Goal: Task Accomplishment & Management: Complete application form

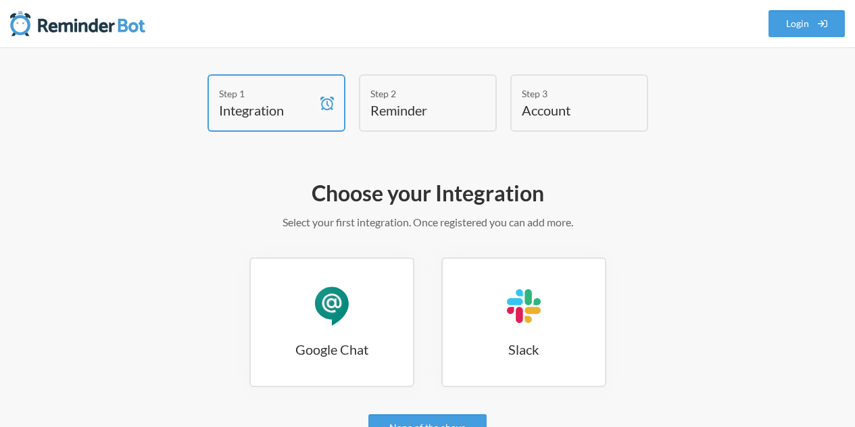
scroll to position [135, 0]
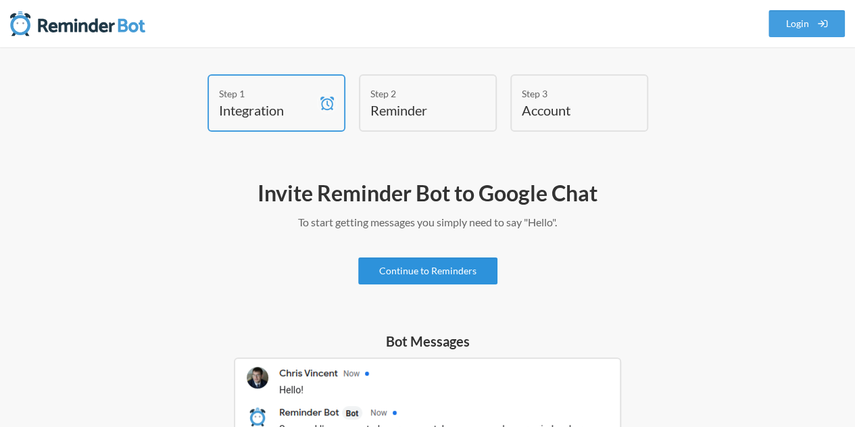
click at [436, 268] on link "Continue to Reminders" at bounding box center [427, 270] width 139 height 27
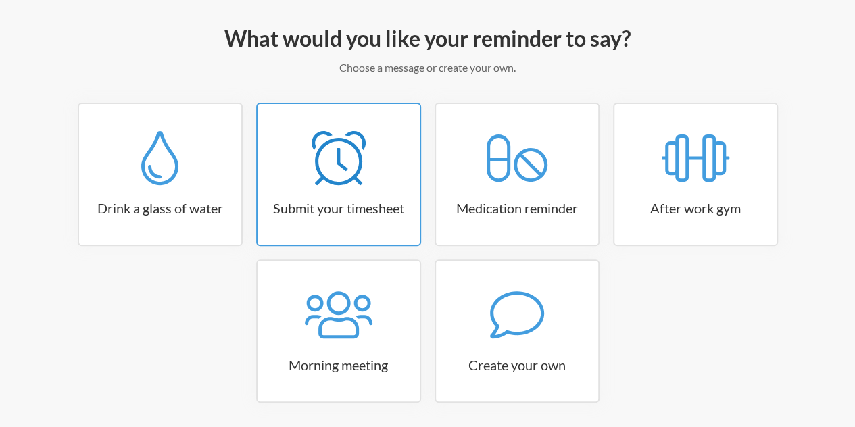
scroll to position [204, 0]
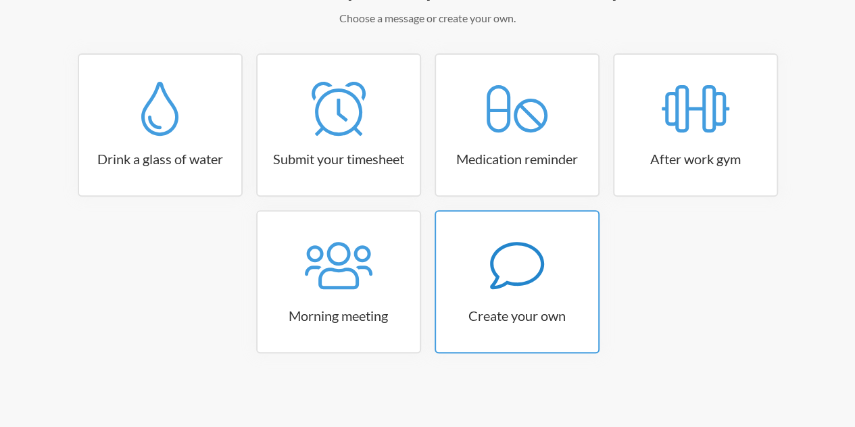
click at [570, 278] on div at bounding box center [517, 266] width 162 height 54
select select "07:30:00"
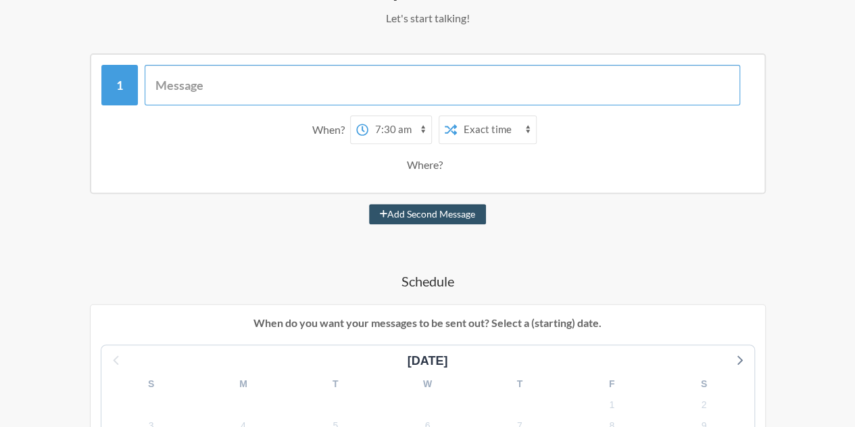
click at [305, 80] on input "text" at bounding box center [442, 85] width 595 height 41
type input "l"
type input "t"
type input "Time Log"
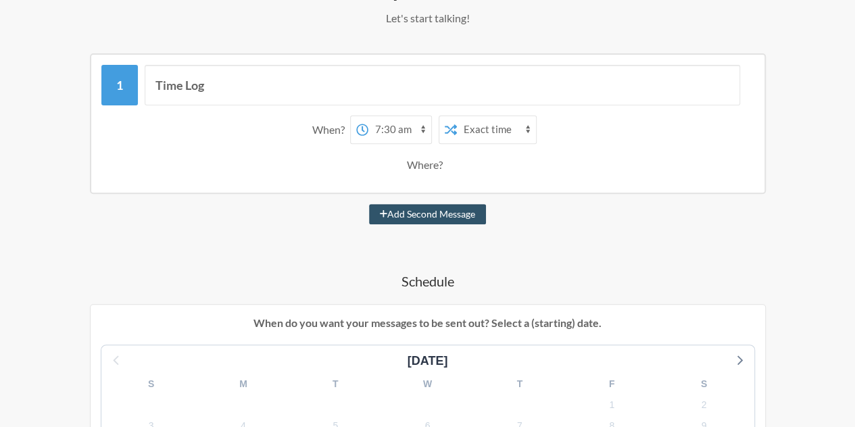
click at [418, 134] on select "12:00 am 12:15 am 12:30 am 12:45 am 1:00 am 1:15 am 1:30 am 1:45 am 2:00 am 2:1…" at bounding box center [399, 129] width 63 height 27
click at [406, 127] on select "12:00 am 12:15 am 12:30 am 12:45 am 1:00 am 1:15 am 1:30 am 1:45 am 2:00 am 2:1…" at bounding box center [399, 129] width 63 height 27
select select "22:00:00"
click at [368, 116] on select "12:00 am 12:15 am 12:30 am 12:45 am 1:00 am 1:15 am 1:30 am 1:45 am 2:00 am 2:1…" at bounding box center [399, 129] width 63 height 27
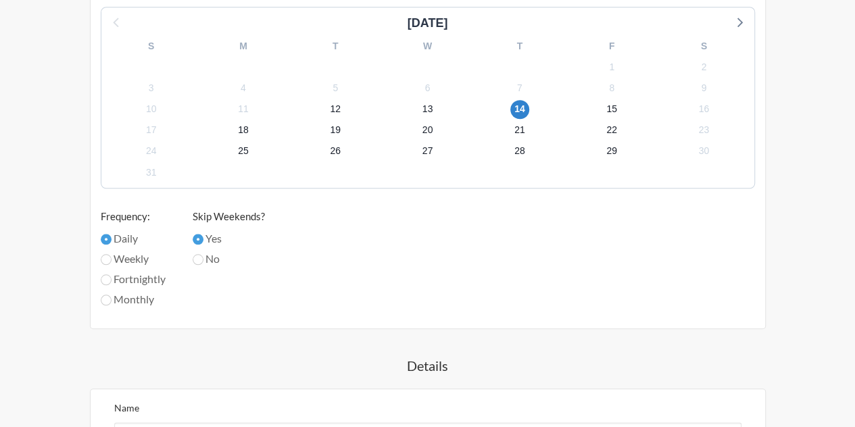
scroll to position [777, 0]
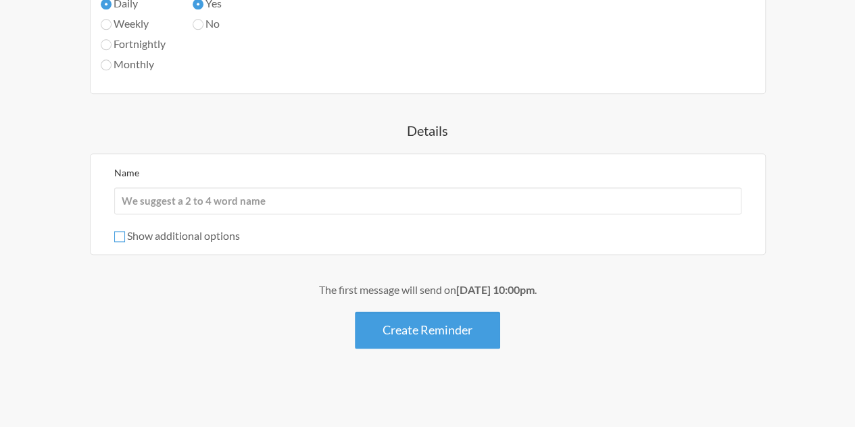
click at [120, 238] on input "Show additional options" at bounding box center [119, 236] width 11 height 11
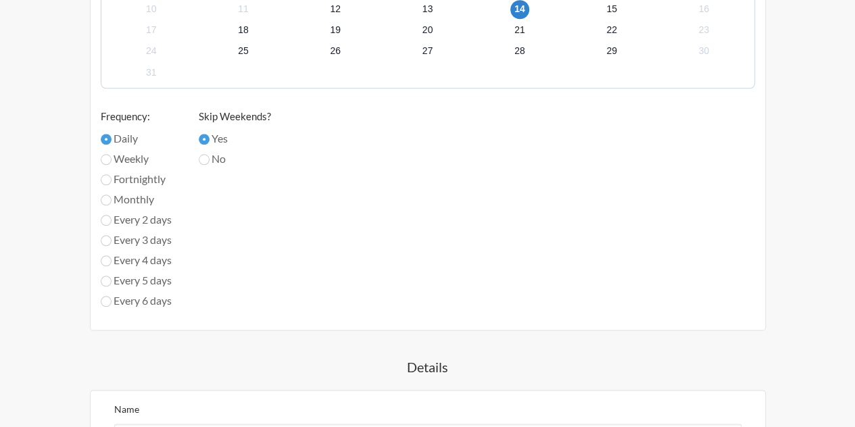
scroll to position [912, 0]
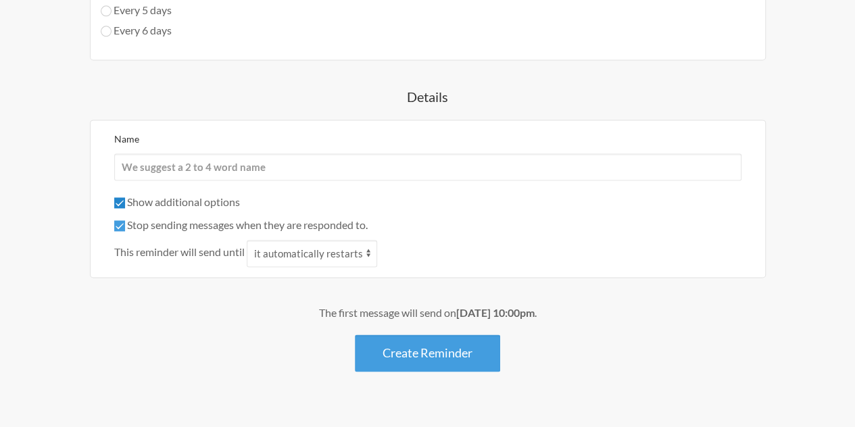
click at [122, 203] on input "Show additional options" at bounding box center [119, 202] width 11 height 11
checkbox input "false"
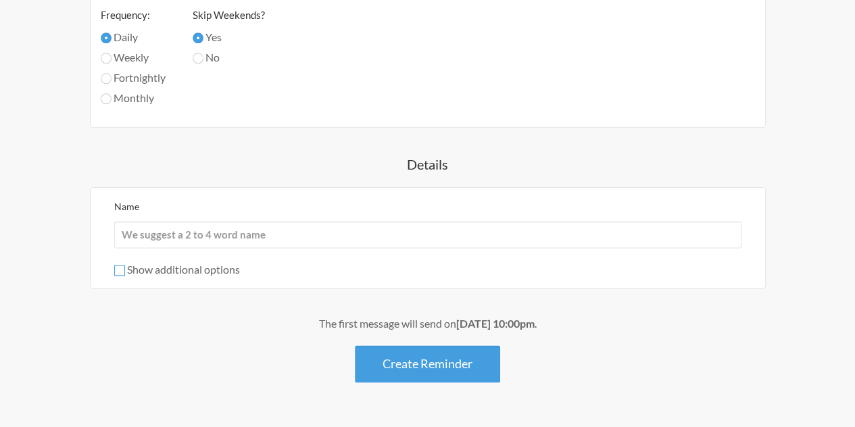
scroll to position [405, 0]
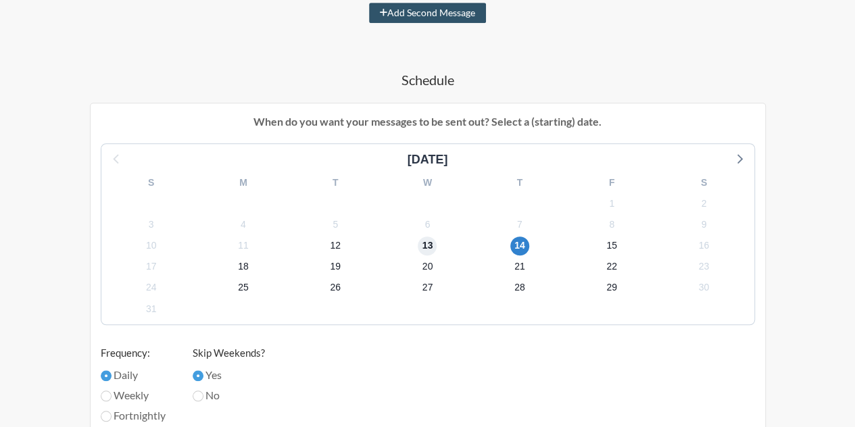
click at [426, 237] on span "13" at bounding box center [427, 246] width 19 height 19
click at [519, 251] on span "14" at bounding box center [519, 246] width 19 height 19
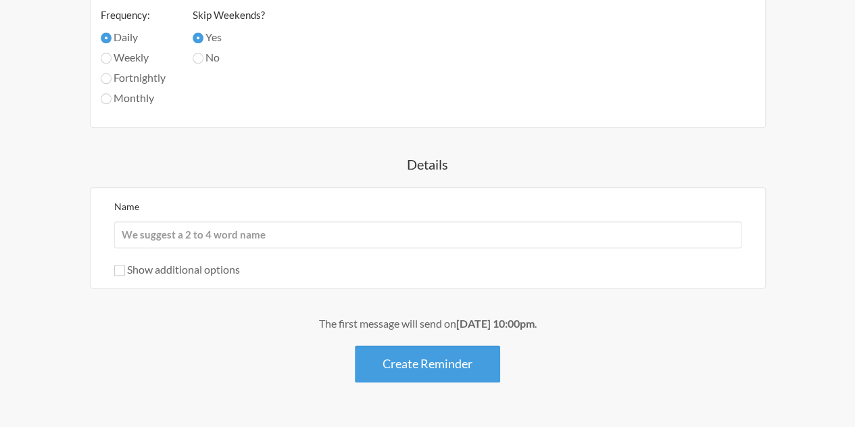
scroll to position [541, 0]
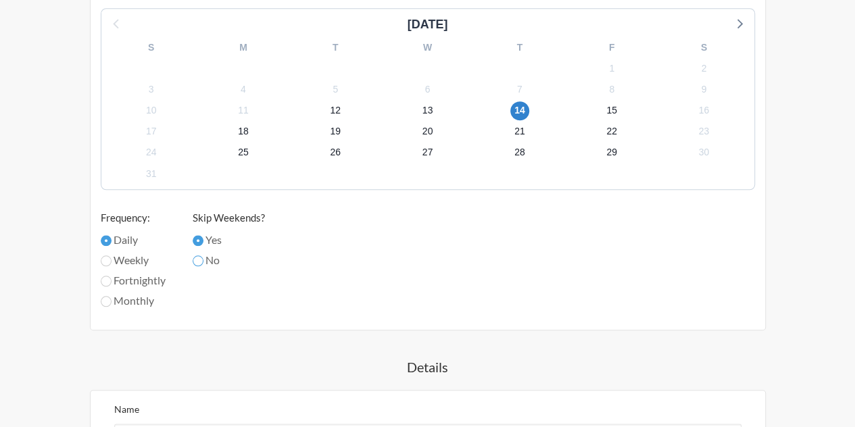
click at [203, 262] on input "No" at bounding box center [198, 260] width 11 height 11
radio input "true"
click at [209, 241] on label "Yes" at bounding box center [229, 240] width 72 height 16
click at [203, 241] on input "Yes" at bounding box center [198, 240] width 11 height 11
radio input "true"
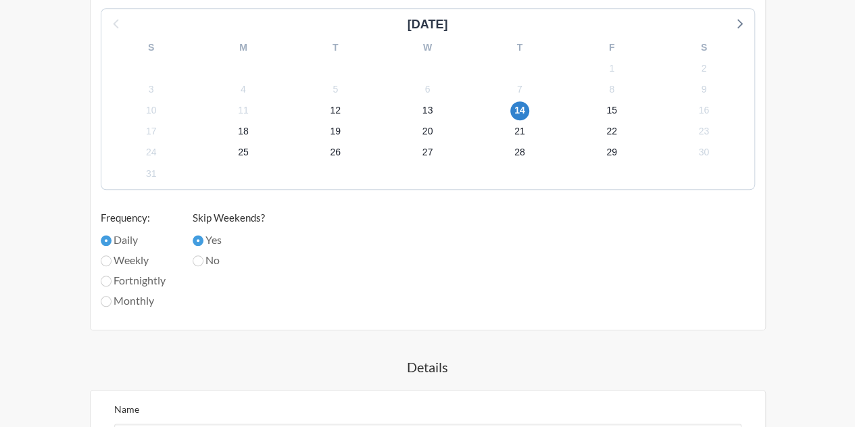
click at [109, 256] on label "Weekly" at bounding box center [133, 260] width 65 height 16
click at [109, 256] on input "Weekly" at bounding box center [106, 260] width 11 height 11
radio input "true"
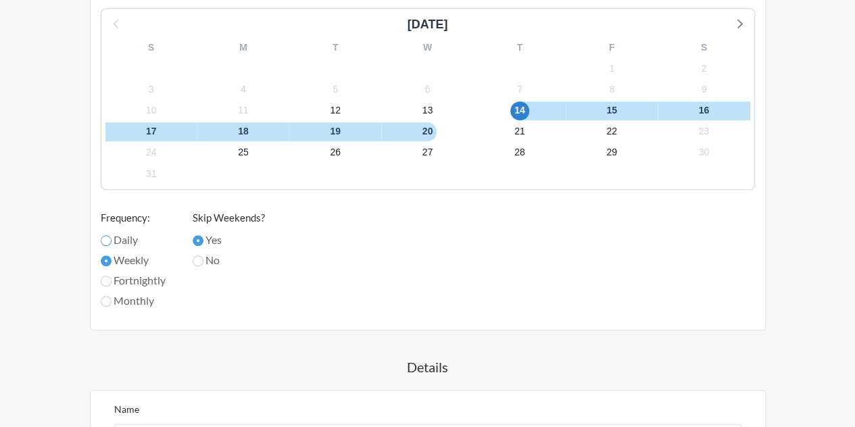
click at [104, 241] on input "Daily" at bounding box center [106, 240] width 11 height 11
radio input "true"
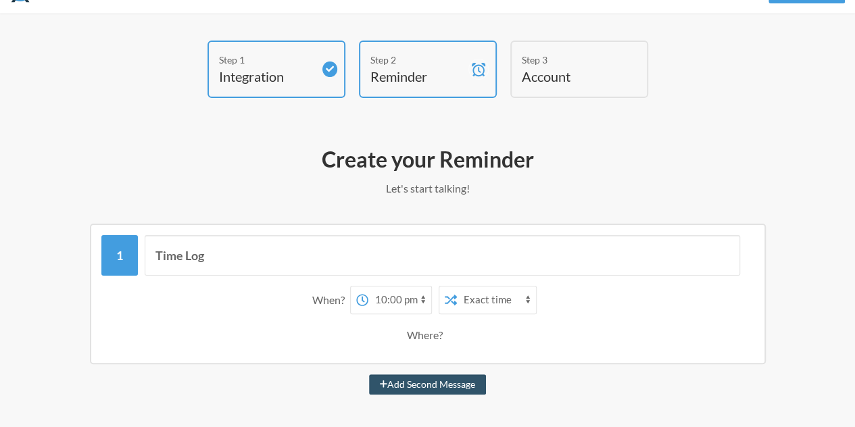
scroll to position [101, 0]
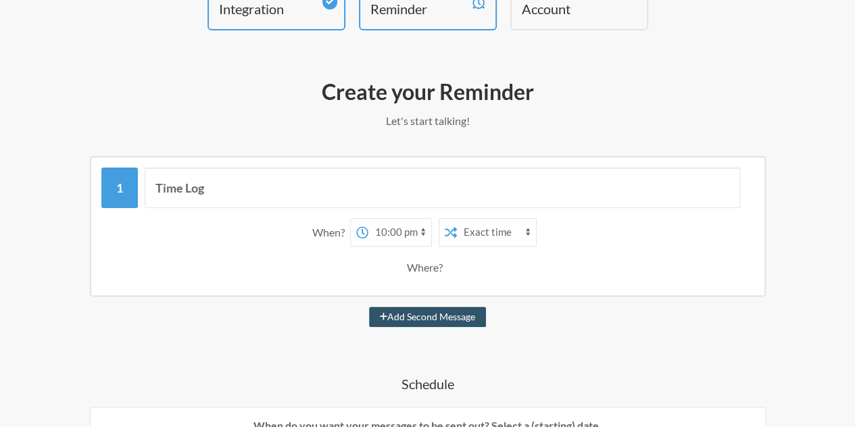
click at [401, 235] on select "12:00 am 12:15 am 12:30 am 12:45 am 1:00 am 1:15 am 1:30 am 1:45 am 2:00 am 2:1…" at bounding box center [399, 232] width 63 height 27
click at [368, 219] on select "12:00 am 12:15 am 12:30 am 12:45 am 1:00 am 1:15 am 1:30 am 1:45 am 2:00 am 2:1…" at bounding box center [399, 232] width 63 height 27
click at [393, 226] on select "12:00 am 12:15 am 12:30 am 12:45 am 1:00 am 1:15 am 1:30 am 1:45 am 2:00 am 2:1…" at bounding box center [399, 232] width 63 height 27
select select "22:00:00"
click at [368, 219] on select "12:00 am 12:15 am 12:30 am 12:45 am 1:00 am 1:15 am 1:30 am 1:45 am 2:00 am 2:1…" at bounding box center [399, 232] width 63 height 27
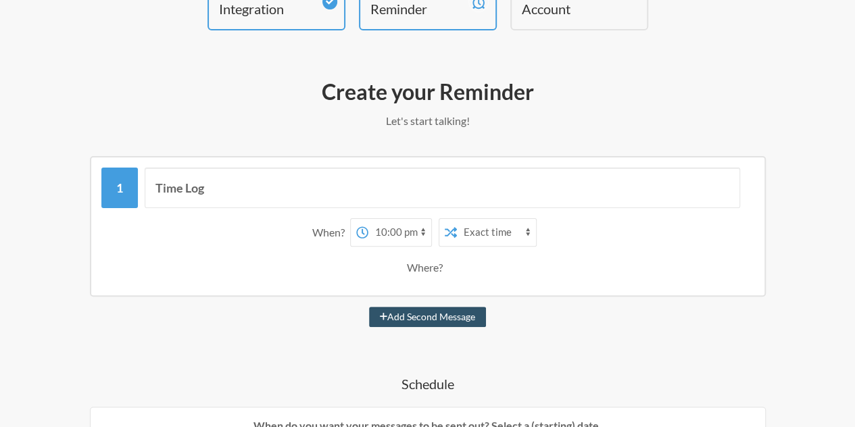
scroll to position [0, 0]
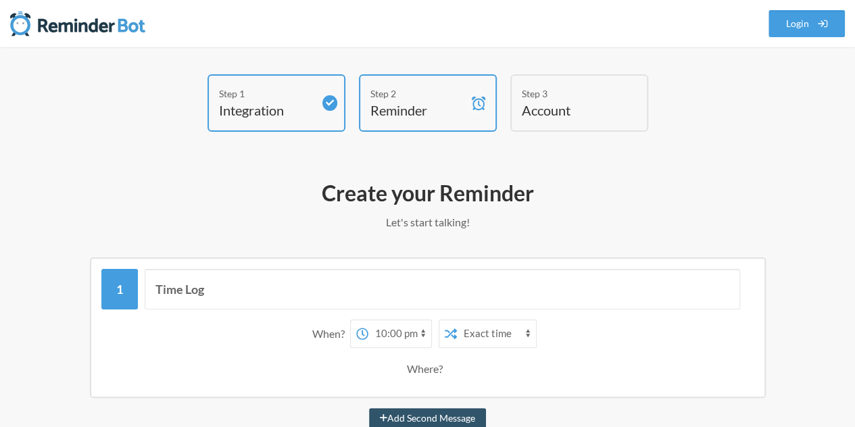
click at [560, 109] on h4 "Account" at bounding box center [569, 110] width 95 height 19
click at [449, 97] on div "Step 2" at bounding box center [417, 94] width 95 height 14
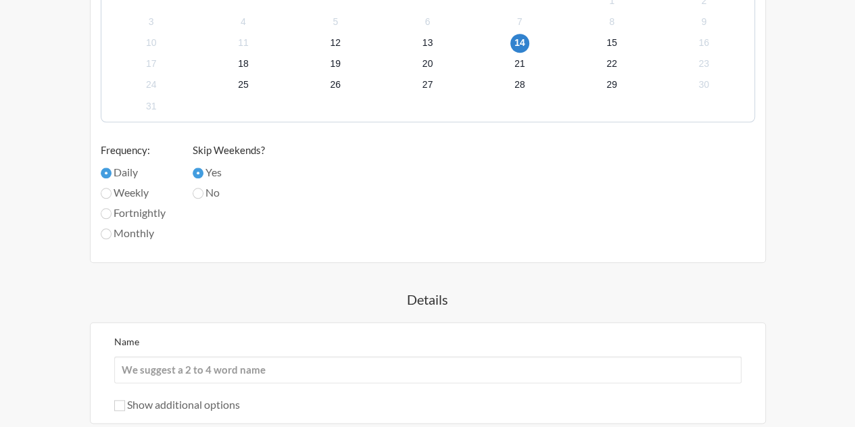
scroll to position [777, 0]
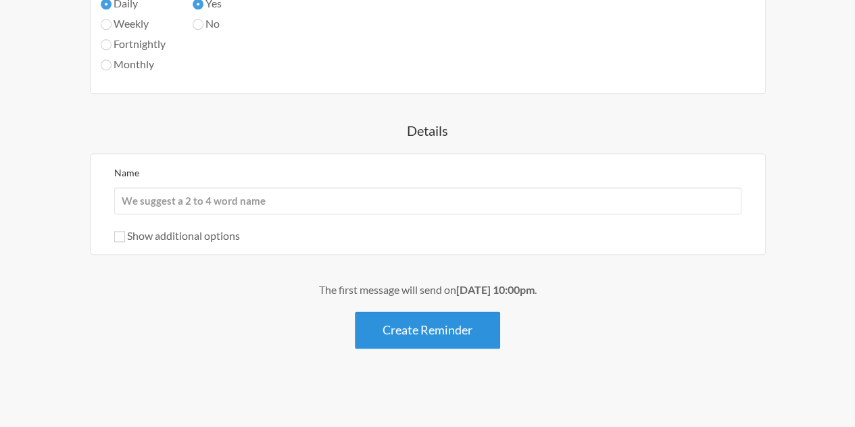
click at [447, 327] on button "Create Reminder" at bounding box center [427, 330] width 145 height 37
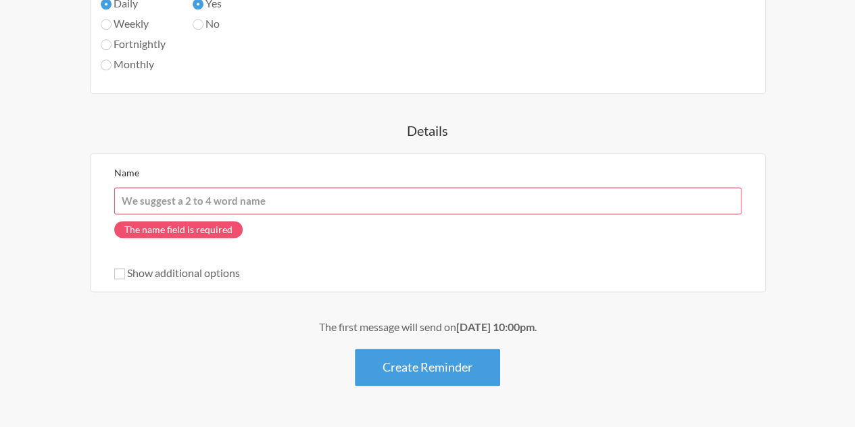
click at [188, 203] on input "Name" at bounding box center [427, 200] width 627 height 27
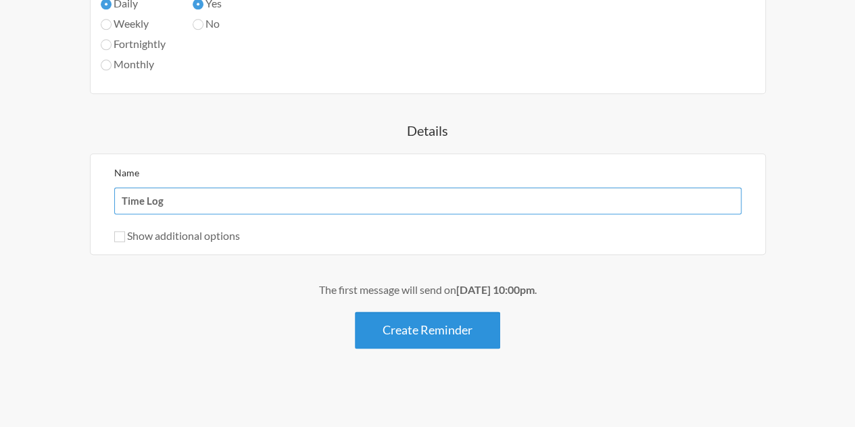
type input "Time Log"
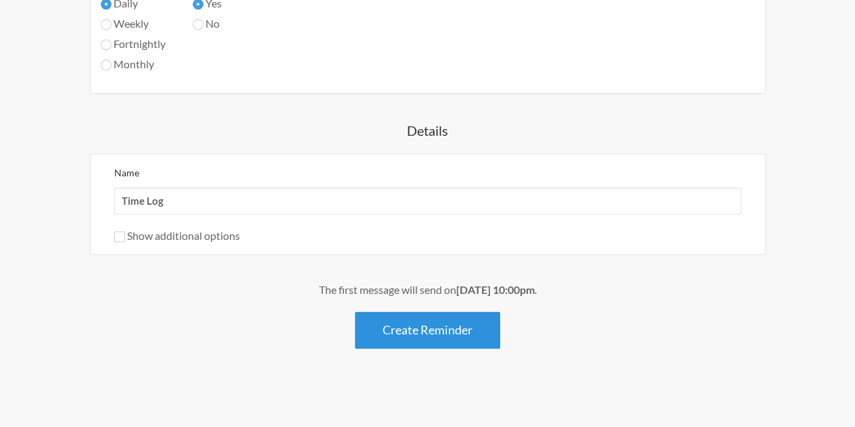
click at [456, 329] on button "Create Reminder" at bounding box center [427, 330] width 145 height 37
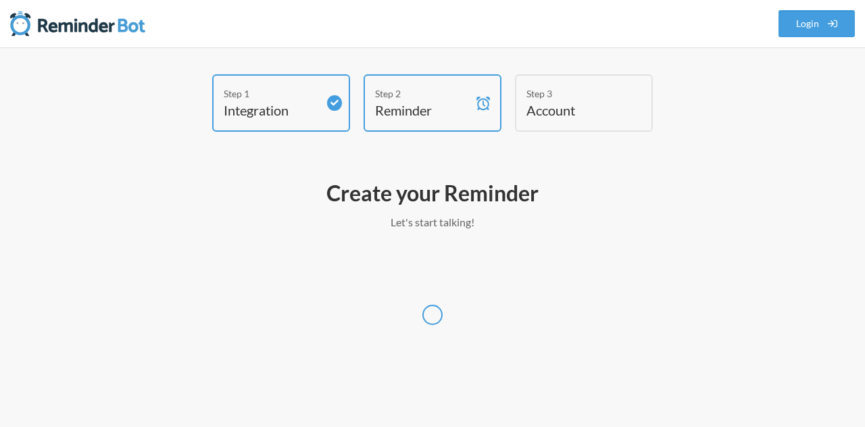
select select "UTC"
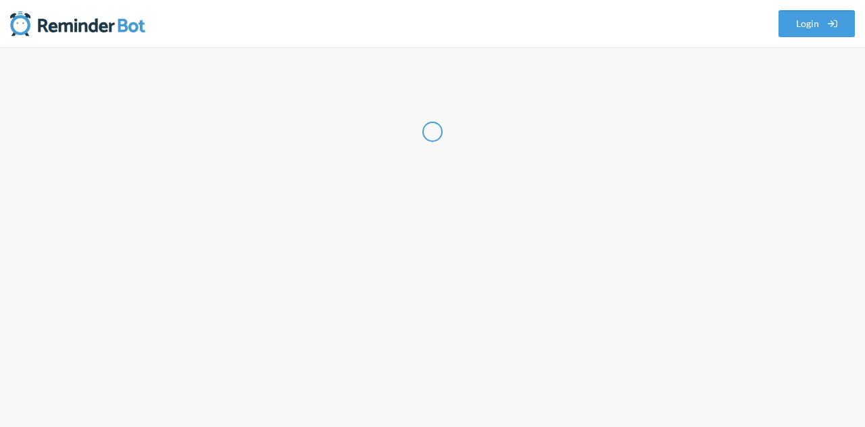
select select "NP"
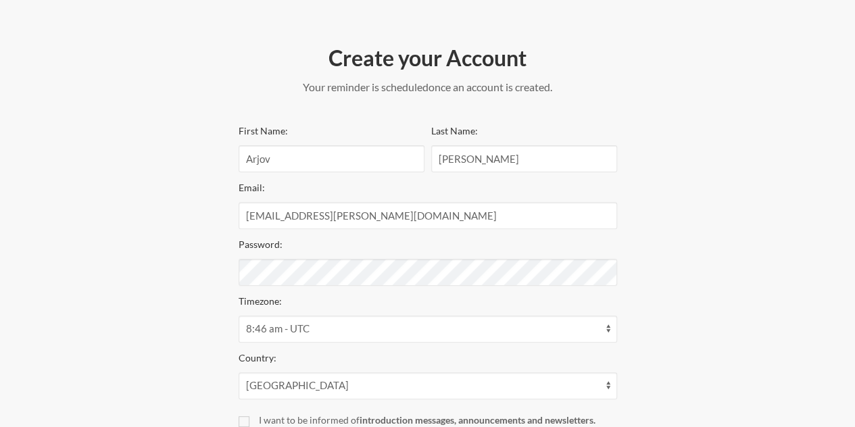
scroll to position [270, 0]
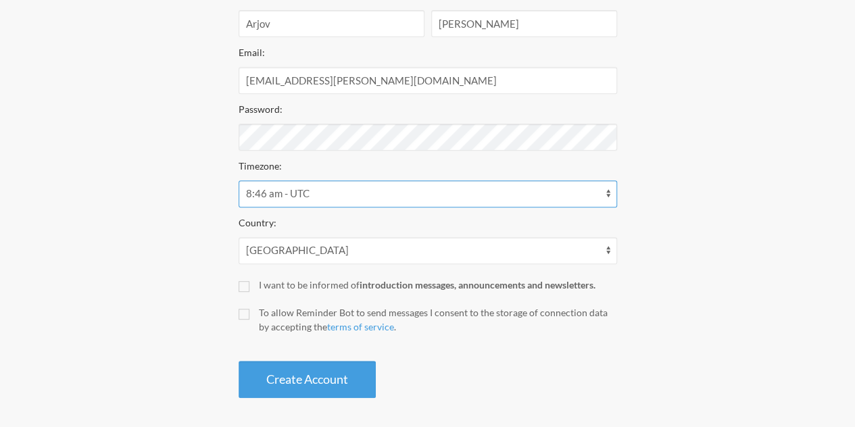
click at [332, 197] on select "12:46 am - America/Anchorage 12:46 am - America/Juneau 12:46 am - America/Metla…" at bounding box center [428, 193] width 378 height 27
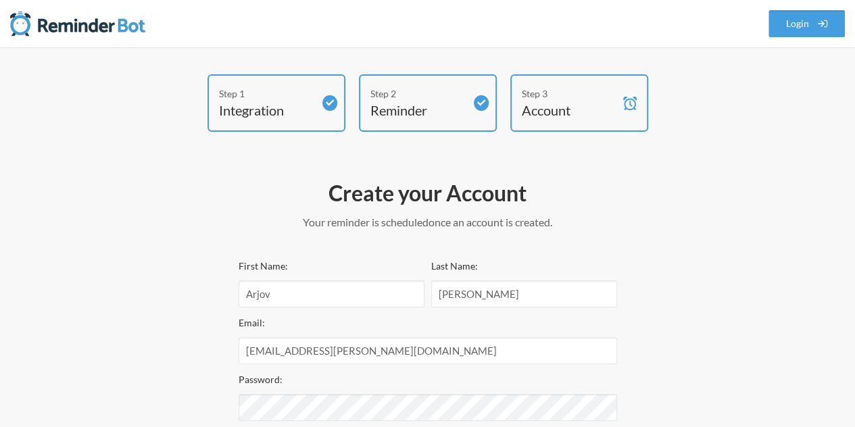
scroll to position [135, 0]
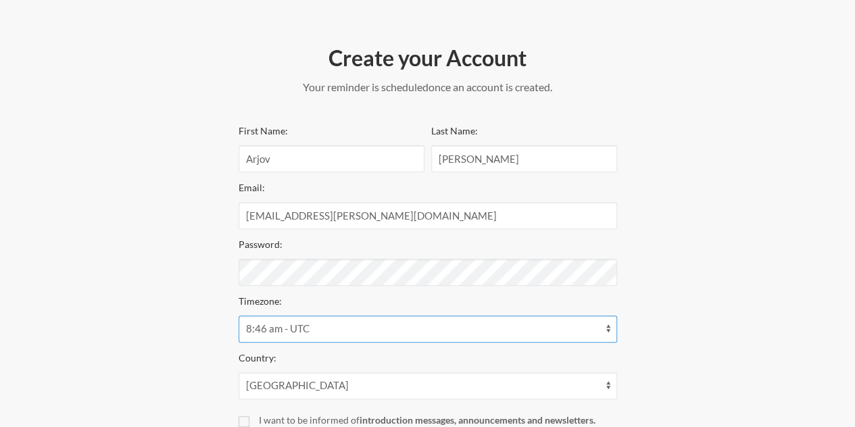
click at [357, 317] on select "12:46 am - America/Anchorage 12:46 am - America/Juneau 12:46 am - America/Metla…" at bounding box center [428, 329] width 378 height 27
select select "Asia/Kathmandu"
click at [239, 316] on select "12:46 am - America/Anchorage 12:46 am - America/Juneau 12:46 am - America/Metla…" at bounding box center [428, 329] width 378 height 27
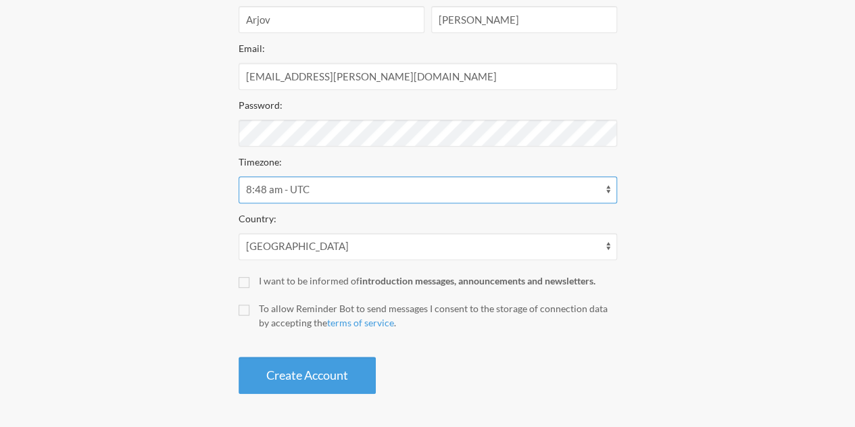
scroll to position [0, 0]
